Goal: Entertainment & Leisure: Consume media (video, audio)

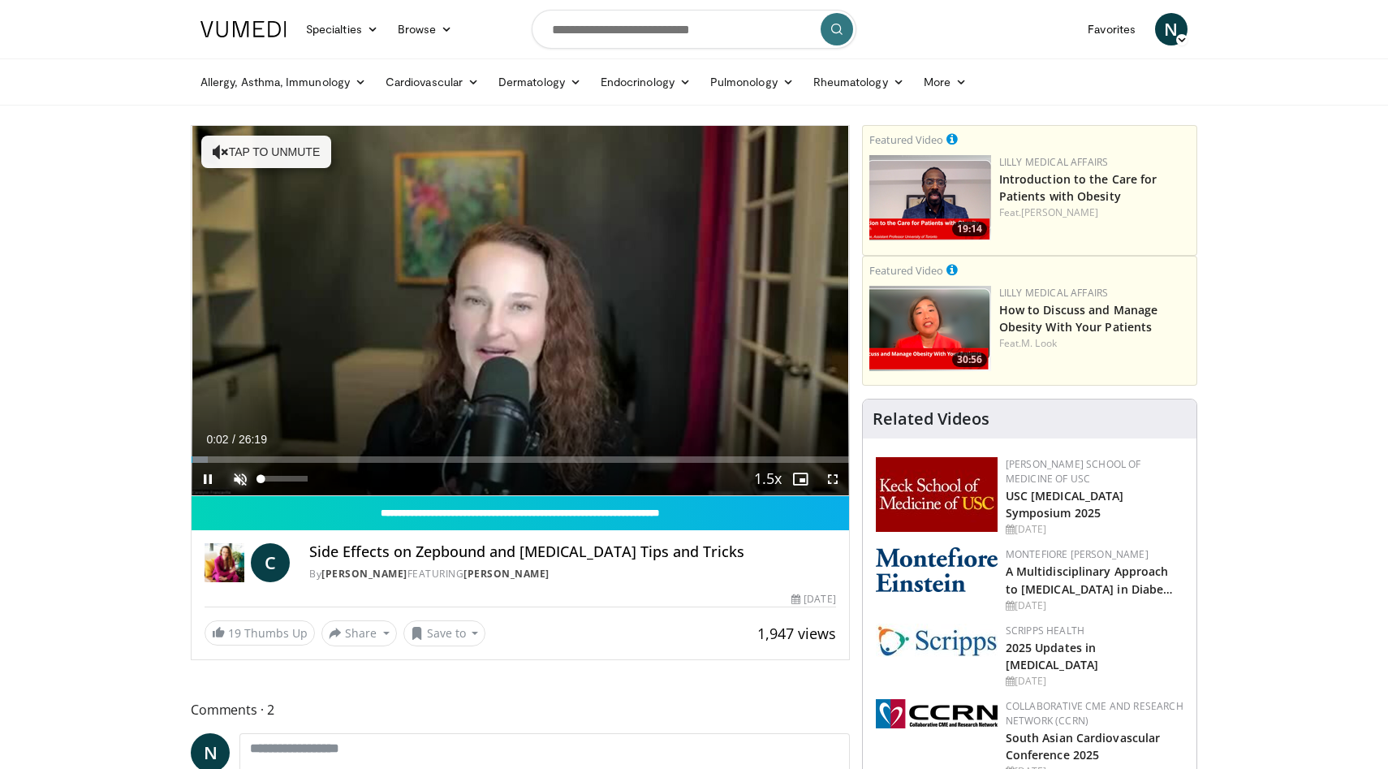
click at [235, 486] on span "Video Player" at bounding box center [240, 479] width 32 height 32
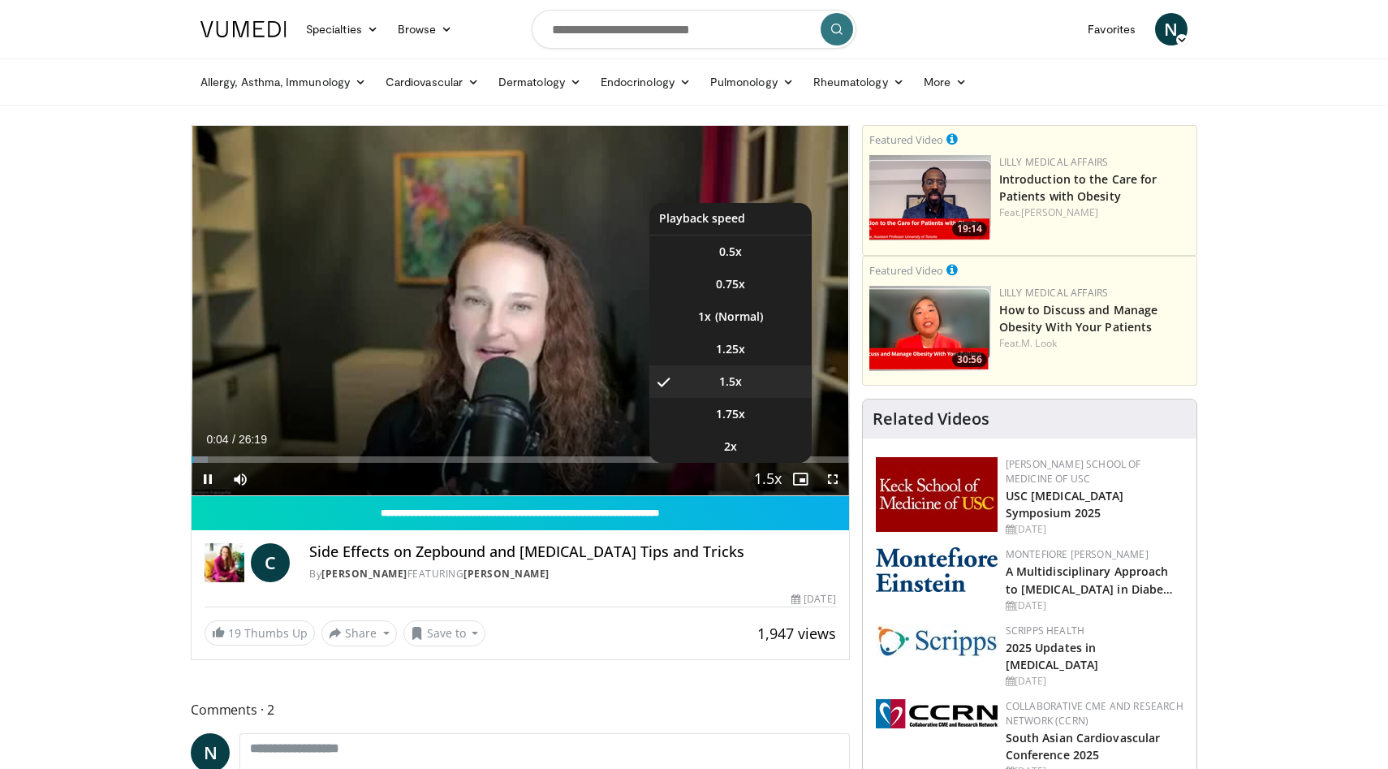
click at [762, 469] on span "Video Player" at bounding box center [768, 480] width 23 height 32
click at [744, 444] on li "2x" at bounding box center [731, 446] width 162 height 32
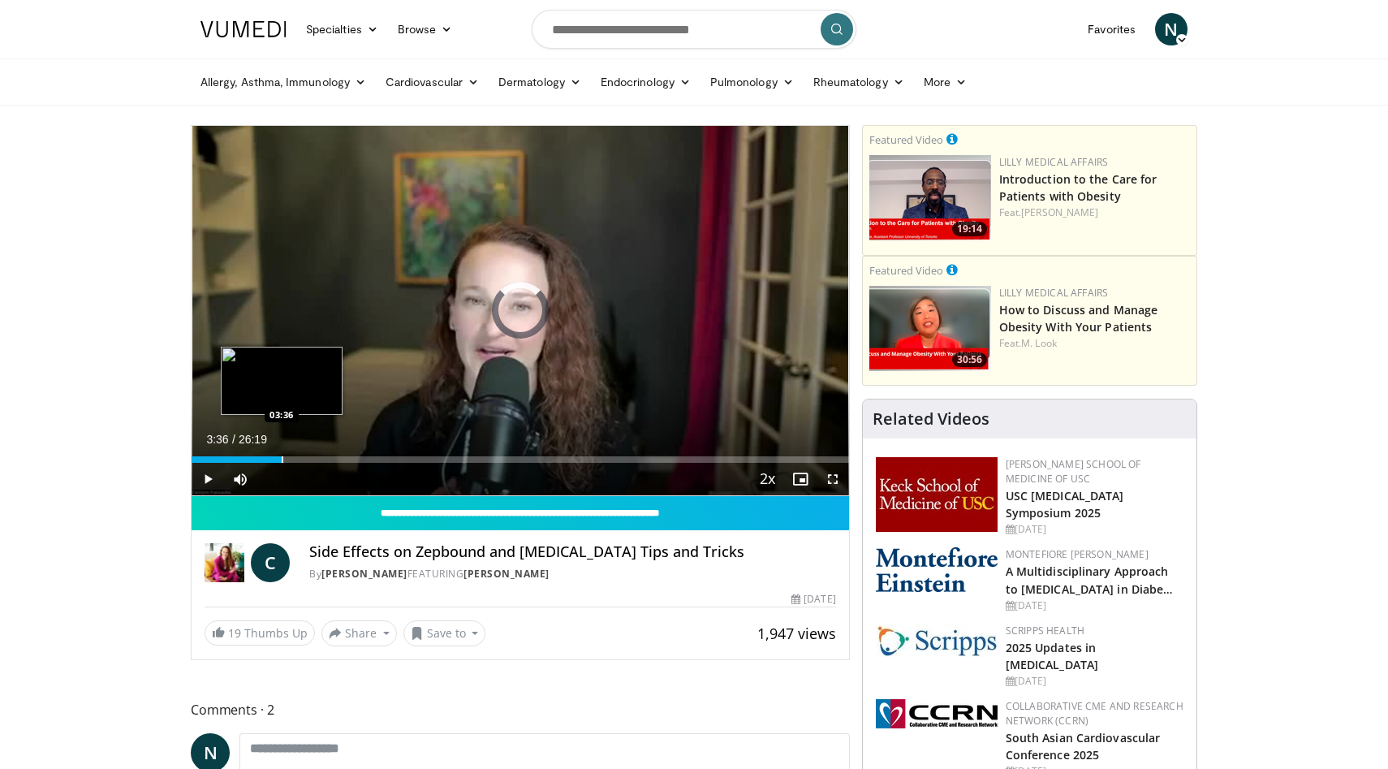
click at [281, 451] on div "Loaded : 4.42% 00:20 03:36" at bounding box center [521, 454] width 658 height 15
click at [206, 470] on span "Video Player" at bounding box center [208, 479] width 32 height 32
